Goal: Information Seeking & Learning: Learn about a topic

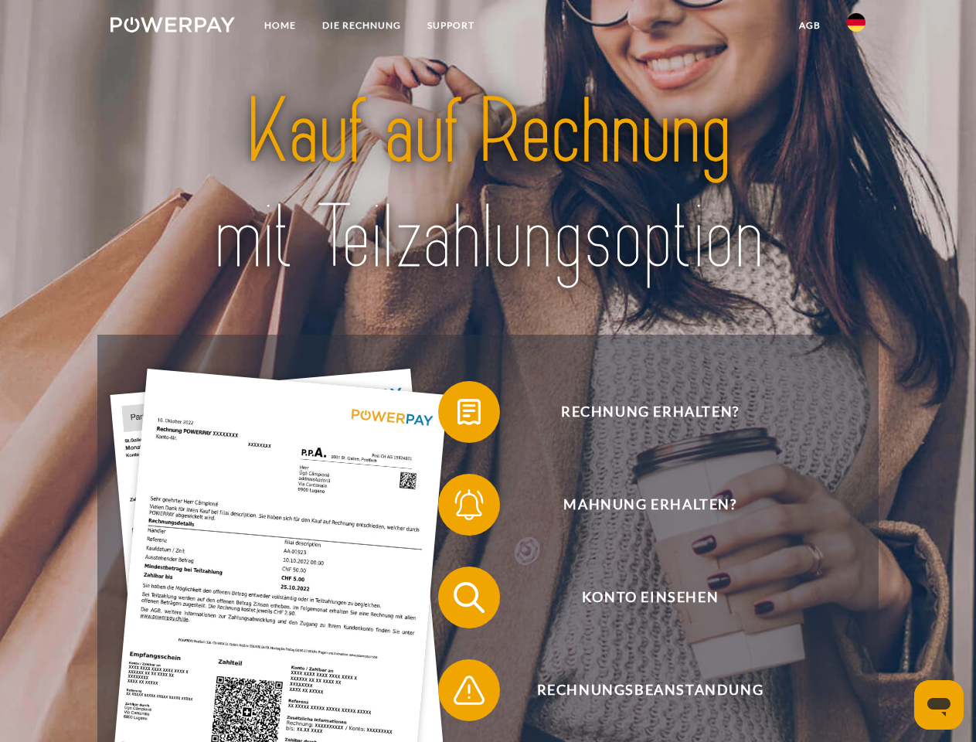
click at [172, 27] on img at bounding box center [172, 24] width 124 height 15
click at [856, 27] on img at bounding box center [856, 22] width 19 height 19
click at [809, 25] on link "agb" at bounding box center [810, 26] width 48 height 28
click at [457, 415] on span at bounding box center [445, 411] width 77 height 77
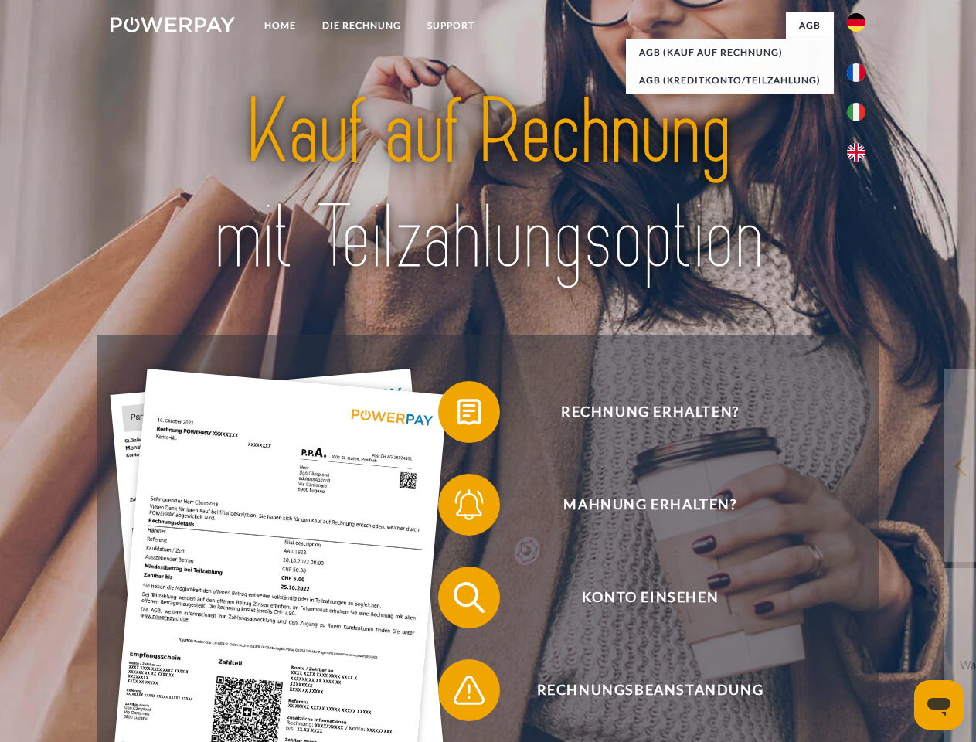
click at [457, 508] on span at bounding box center [445, 504] width 77 height 77
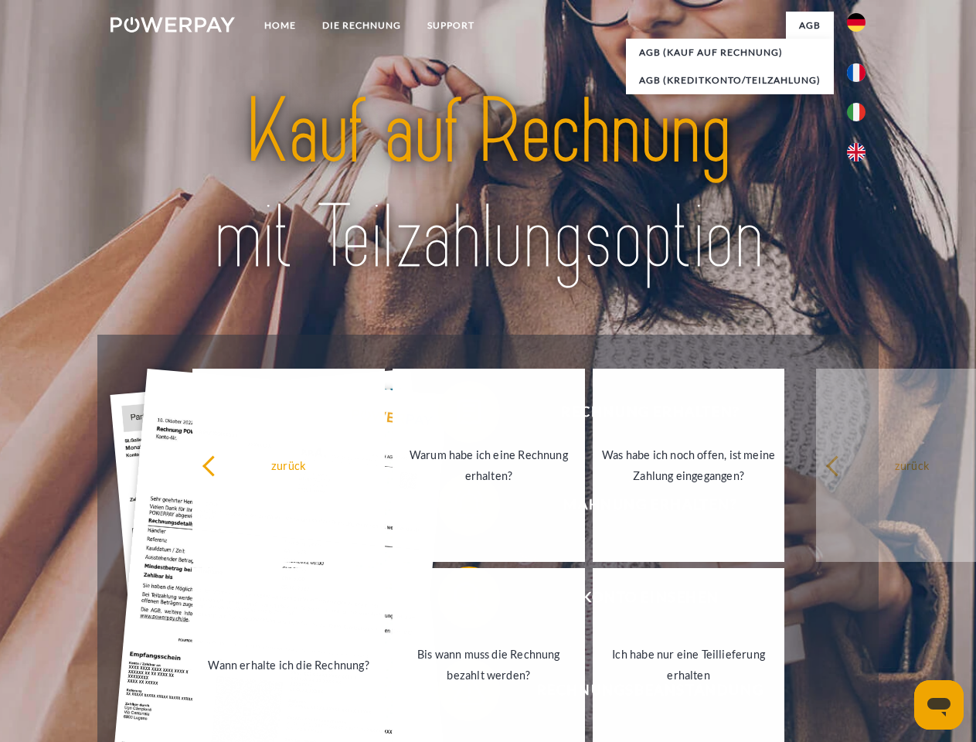
click at [457, 600] on link "Bis wann muss die Rechnung bezahlt werden?" at bounding box center [489, 664] width 192 height 193
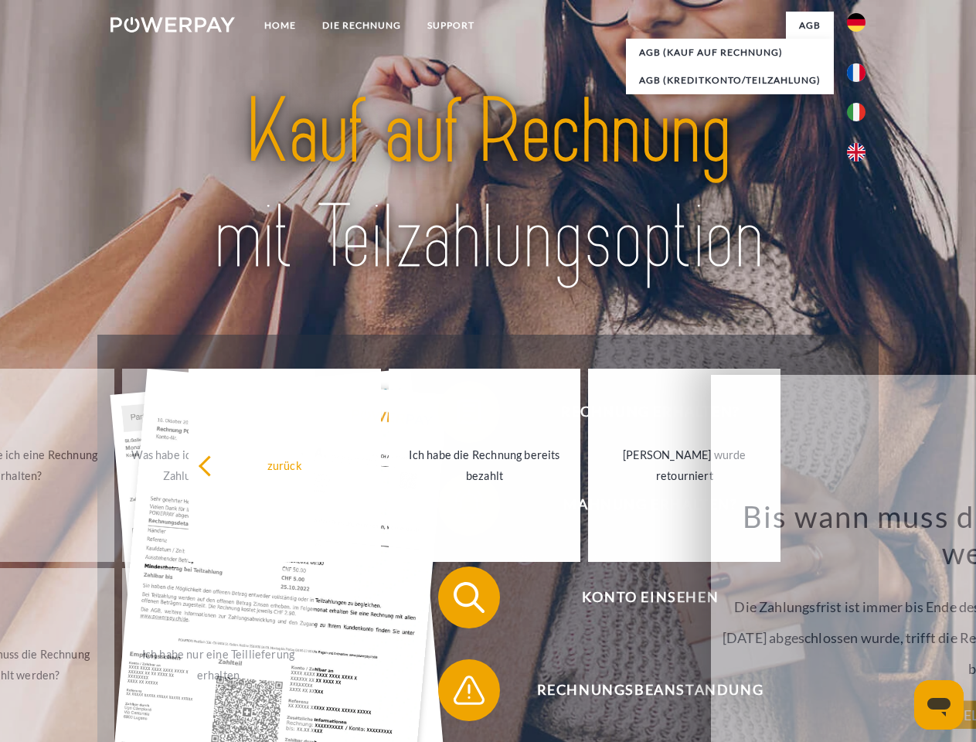
click at [457, 693] on span at bounding box center [445, 689] width 77 height 77
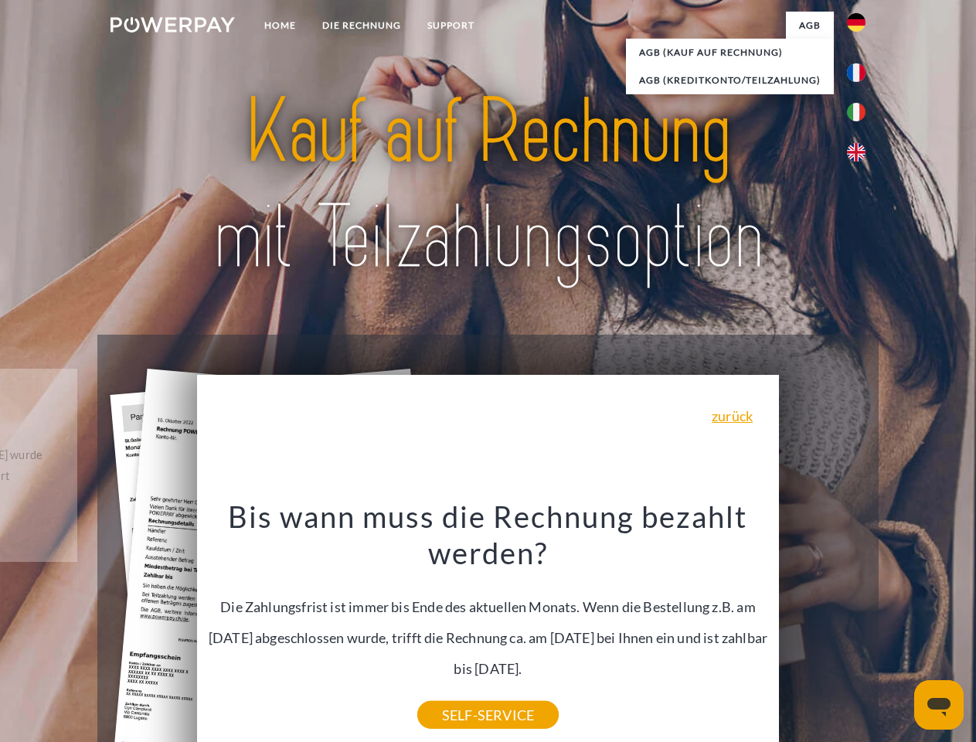
click at [939, 705] on icon "Messaging-Fenster öffnen" at bounding box center [938, 707] width 23 height 19
